Goal: Transaction & Acquisition: Purchase product/service

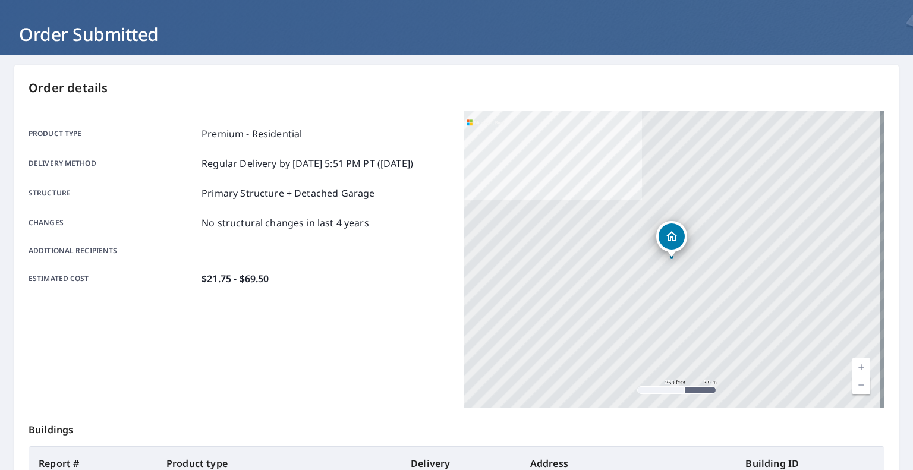
scroll to position [178, 0]
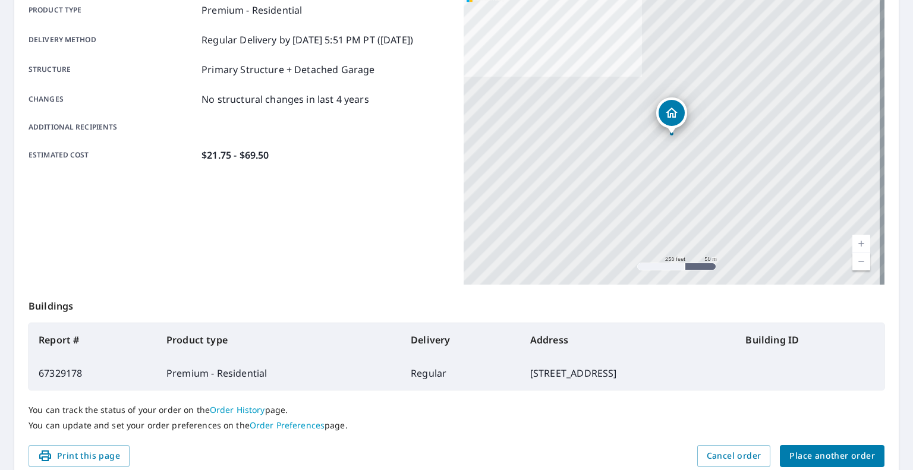
drag, startPoint x: 421, startPoint y: 374, endPoint x: 519, endPoint y: 371, distance: 98.2
click at [521, 371] on td "[STREET_ADDRESS]" at bounding box center [629, 373] width 216 height 33
copy td "[STREET_ADDRESS]"
click at [799, 449] on span "Place another order" at bounding box center [833, 456] width 86 height 15
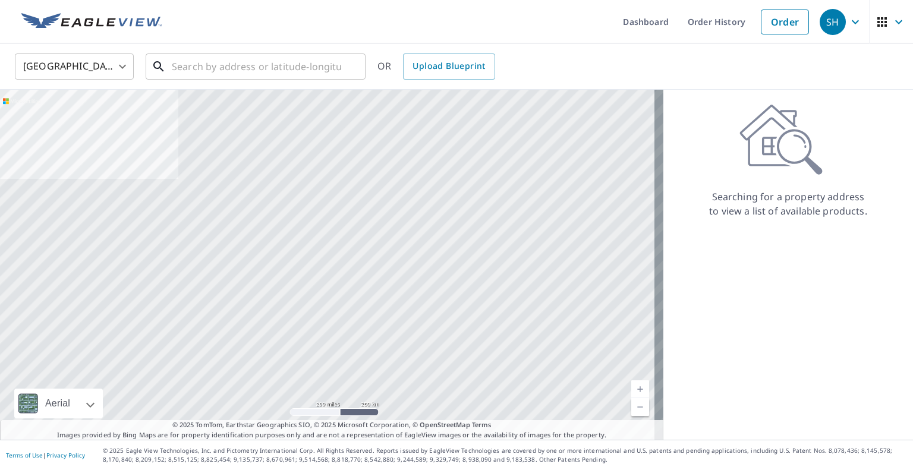
click at [236, 68] on input "text" at bounding box center [256, 66] width 169 height 33
paste input "[STREET_ADDRESS]"
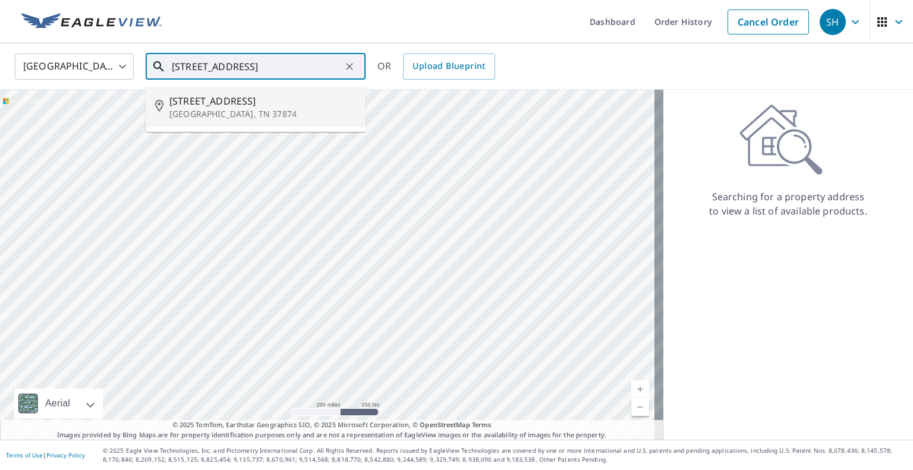
click at [233, 94] on span "[STREET_ADDRESS]" at bounding box center [262, 101] width 187 height 14
type input "[STREET_ADDRESS]"
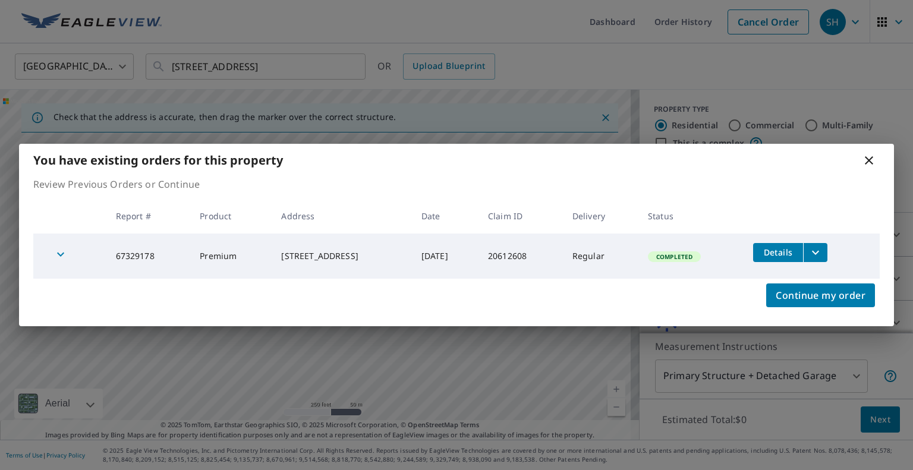
click at [823, 254] on icon "filesDropdownBtn-67329178" at bounding box center [816, 253] width 14 height 14
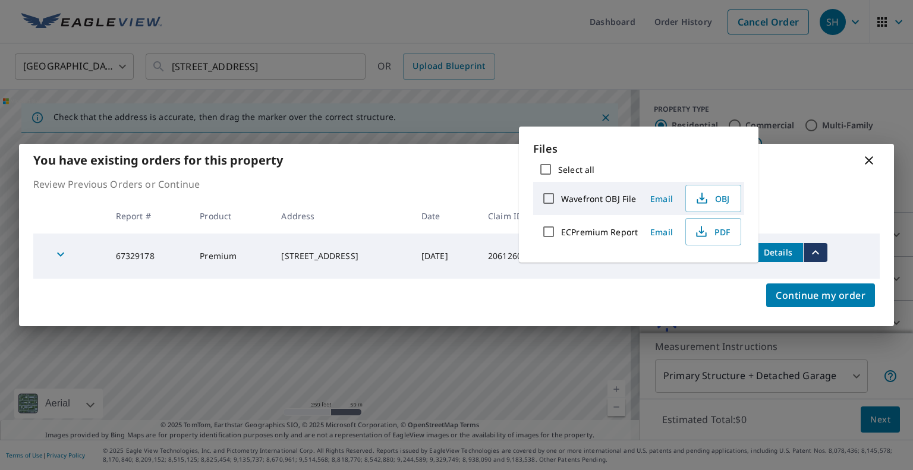
click at [707, 228] on icon "button" at bounding box center [702, 232] width 14 height 14
click at [823, 199] on th at bounding box center [812, 216] width 136 height 35
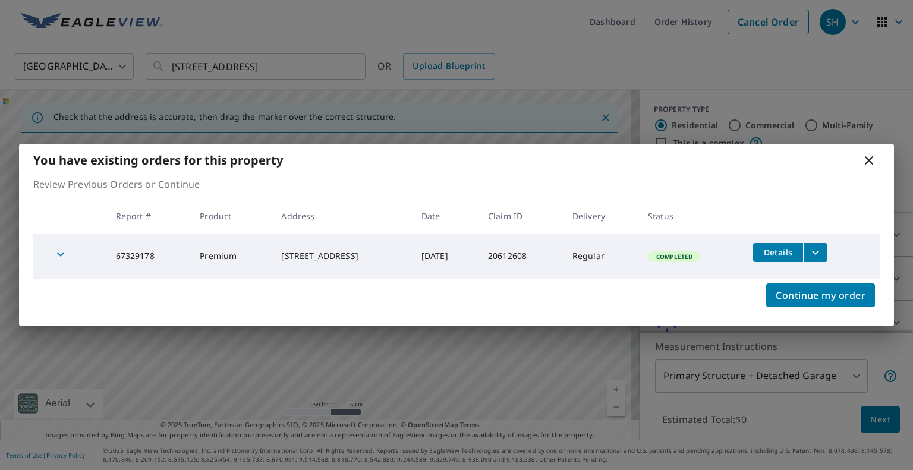
click at [859, 167] on div "You have existing orders for this property" at bounding box center [456, 160] width 875 height 33
click at [868, 164] on icon at bounding box center [869, 160] width 14 height 14
